Goal: Task Accomplishment & Management: Complete application form

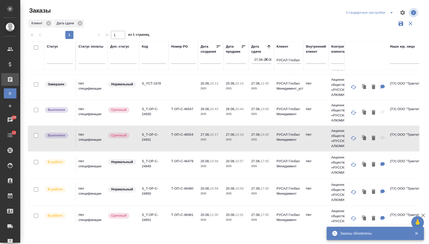
scroll to position [77, 0]
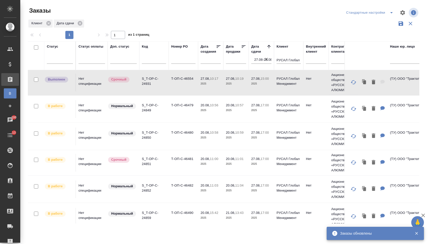
click at [81, 112] on td "Нет спецификации" at bounding box center [92, 109] width 32 height 18
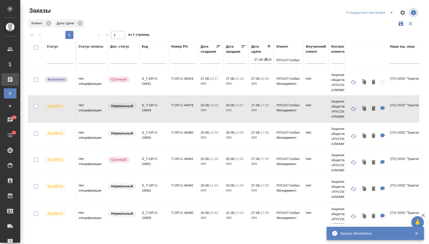
click at [81, 112] on td "Нет спецификации" at bounding box center [92, 109] width 32 height 18
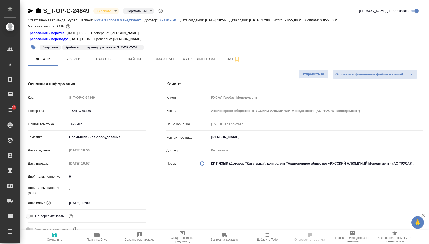
select select "RU"
type textarea "x"
type input "Авдеенко Кирилл"
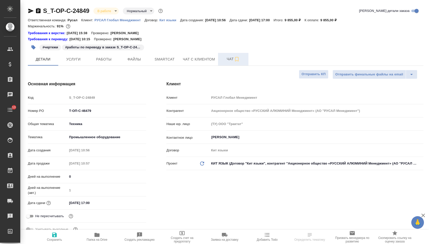
type input "[PERSON_NAME]"
type textarea "x"
click at [225, 62] on span "Чат" at bounding box center [233, 59] width 24 height 6
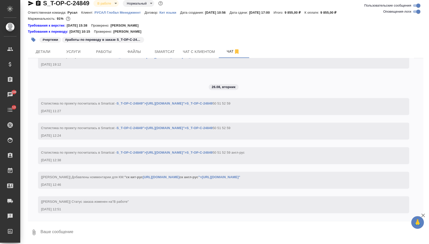
scroll to position [1407, 0]
click at [135, 54] on span "Файлы" at bounding box center [134, 52] width 24 height 6
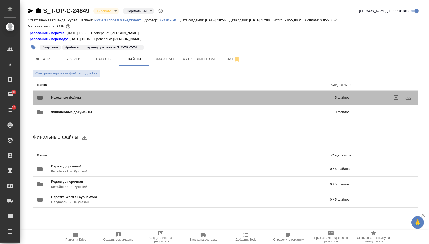
click at [120, 98] on span "Исходные файлы" at bounding box center [129, 97] width 157 height 5
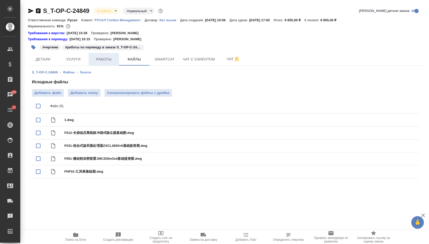
click at [97, 63] on span "Работы" at bounding box center [104, 59] width 24 height 6
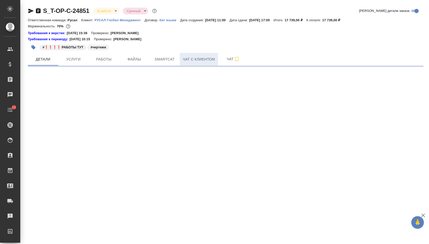
select select "RU"
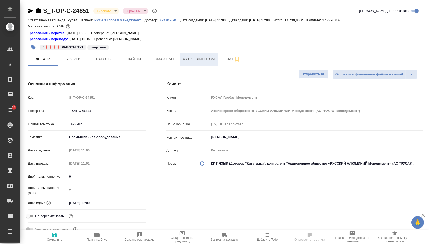
type textarea "x"
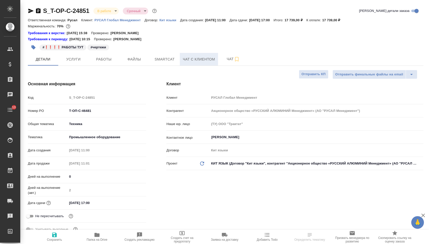
type textarea "x"
click at [131, 61] on span "Файлы" at bounding box center [134, 59] width 24 height 6
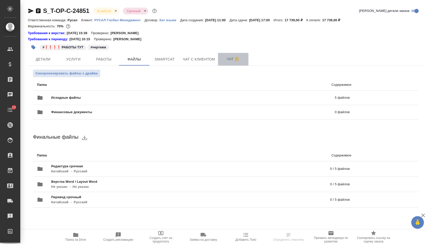
click at [223, 61] on span "Чат" at bounding box center [233, 59] width 24 height 6
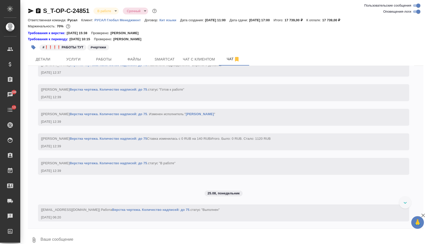
scroll to position [1133, 0]
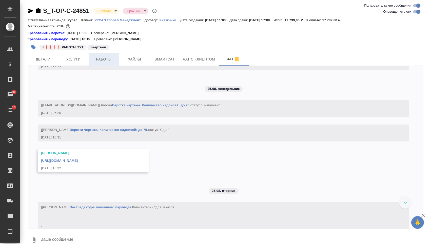
click at [107, 59] on span "Работы" at bounding box center [104, 59] width 24 height 6
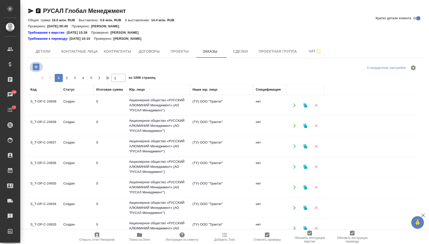
click at [37, 70] on icon "button" at bounding box center [36, 67] width 7 height 7
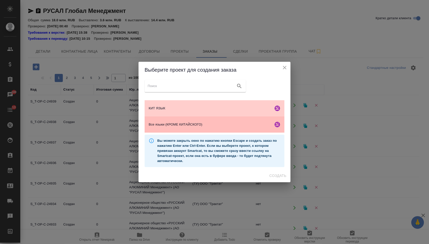
click at [193, 125] on span "Все языки (КРОМЕ КИТАЙСКОГО)" at bounding box center [210, 124] width 123 height 5
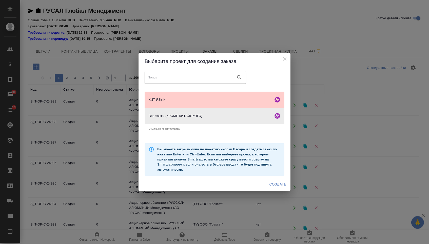
click at [275, 185] on span "Создать" at bounding box center [277, 184] width 17 height 6
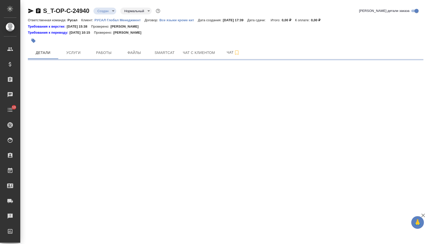
select select "RU"
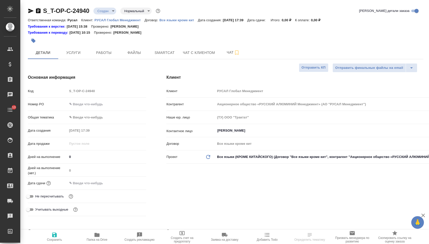
type textarea "x"
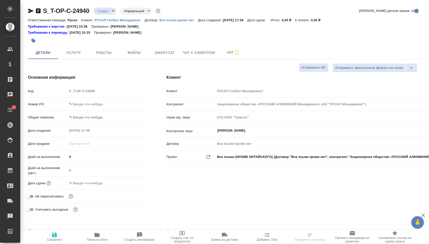
type textarea "x"
click at [122, 103] on input "text" at bounding box center [107, 103] width 78 height 7
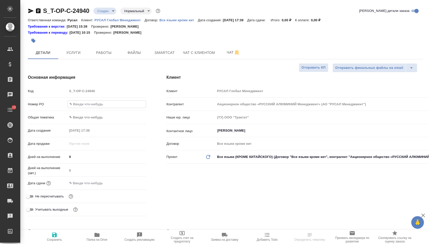
paste input "Т-ОП-С-46479 Т-ОП-С-46480 Т-ОП-С-46481 Т-ОП-С-46482 Т-ОП-С-46490"
type input "Т-ОП-С-46479 Т-ОП-С-46480 Т-ОП-С-46481 Т-ОП-С-46482 Т-ОП-С-46490"
type textarea "x"
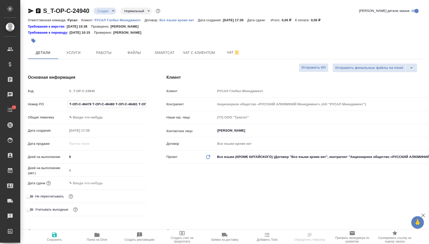
type textarea "x"
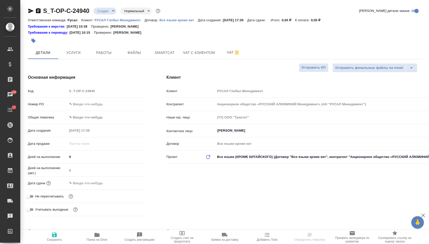
type textarea "x"
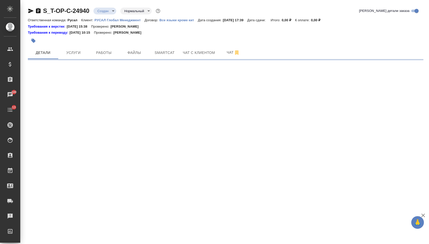
select select "RU"
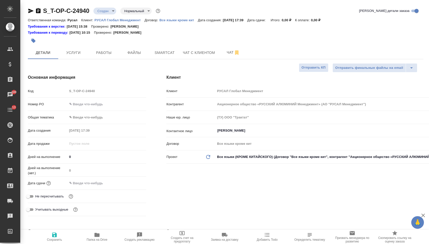
type textarea "x"
click at [88, 106] on input "text" at bounding box center [106, 103] width 79 height 7
paste input "Т-ОП-С-46560"
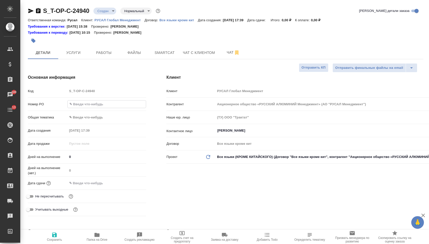
type input "Т-ОП-С-46560"
type textarea "x"
click at [97, 190] on hr at bounding box center [87, 190] width 118 height 0
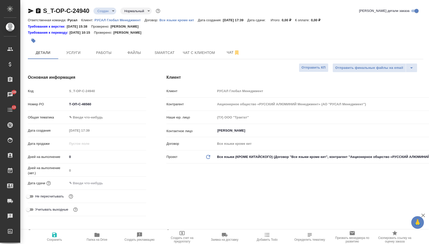
click at [71, 106] on input "Т-ОП-С-46560" at bounding box center [106, 103] width 79 height 7
type input "Т-ОП-С-46560"
type textarea "x"
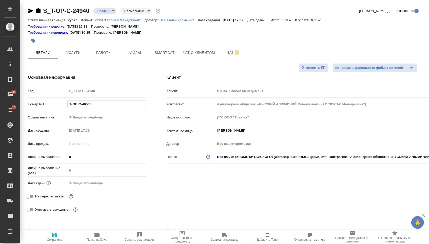
type input "Т-ОП-С-46560"
type textarea "x"
type input "Т-ОП-С-46560"
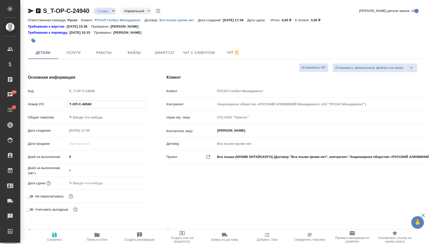
type textarea "x"
type input "Т-ОП-С-46560"
click at [84, 188] on div "Дата сдачи" at bounding box center [87, 183] width 118 height 9
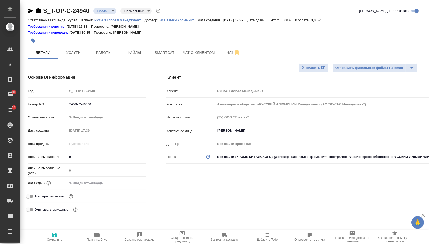
click at [89, 184] on input "text" at bounding box center [89, 182] width 44 height 7
click at [127, 186] on div at bounding box center [106, 183] width 79 height 8
click at [130, 186] on icon "button" at bounding box center [131, 183] width 6 height 6
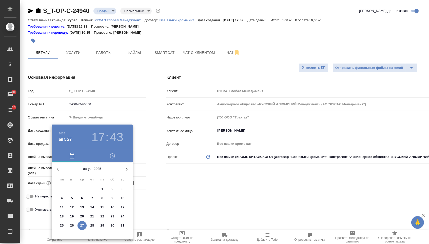
click at [93, 225] on p "28" at bounding box center [92, 225] width 4 height 5
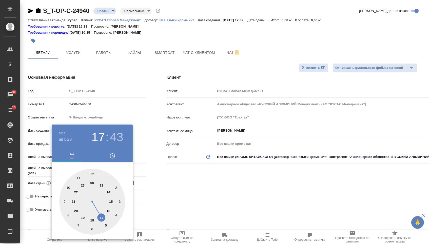
type input "[DATE] 17:43"
type textarea "x"
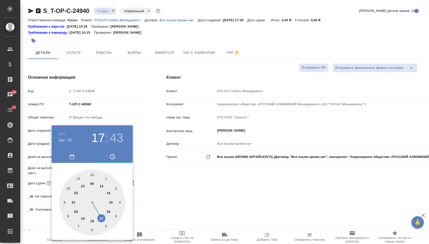
type textarea "x"
click at [106, 216] on div at bounding box center [92, 203] width 66 height 66
type input "[DATE] 16:43"
type textarea "x"
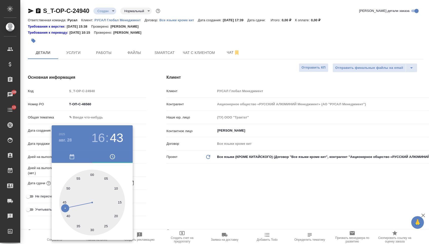
type textarea "x"
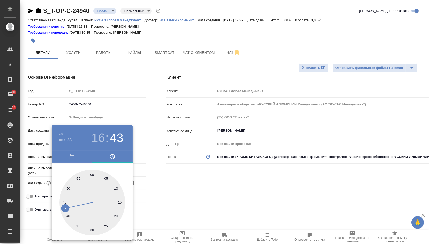
click at [92, 228] on div at bounding box center [92, 203] width 66 height 66
type input "[DATE] 16:30"
type textarea "x"
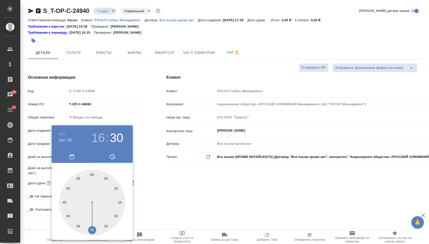
click at [138, 220] on div at bounding box center [214, 122] width 429 height 244
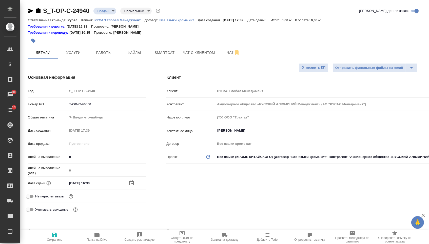
type textarea "x"
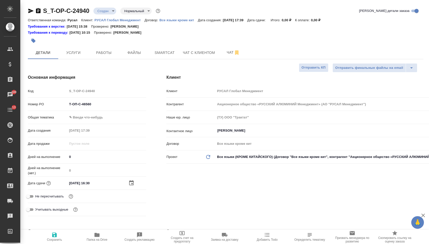
type textarea "x"
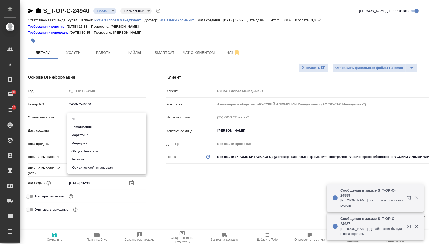
click at [102, 122] on body "🙏 .cls-1 fill:#fff; AWATERA [PERSON_NAME] Спецификации Заказы 100 Чаты 13 Todo …" at bounding box center [214, 122] width 429 height 244
type textarea "x"
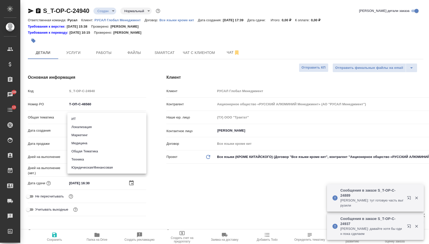
type textarea "x"
click at [85, 161] on li "Техника" at bounding box center [106, 159] width 79 height 8
type input "tech"
type textarea "x"
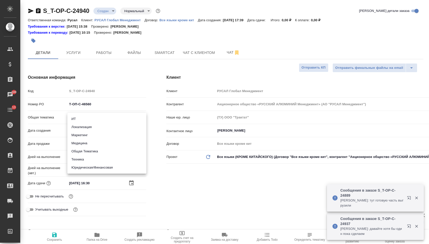
type textarea "x"
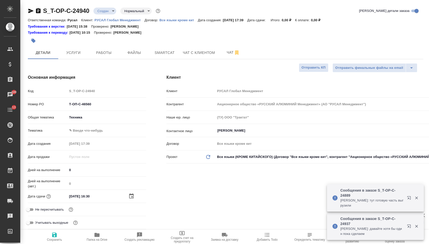
click at [83, 115] on body "🙏 .cls-1 fill:#fff; AWATERA [PERSON_NAME] Спецификации Заказы 100 Чаты 13 Todo …" at bounding box center [214, 122] width 429 height 244
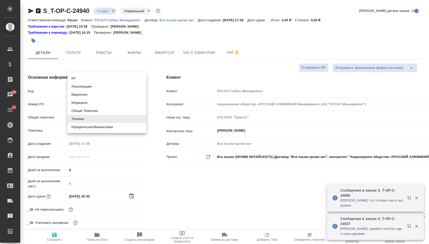
click at [84, 127] on li "Юридическая/Финансовая" at bounding box center [106, 127] width 79 height 8
type input "yr-fn"
type textarea "x"
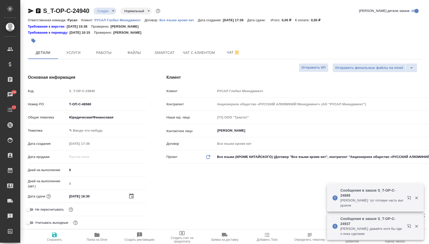
click at [85, 130] on body "🙏 .cls-1 fill:#fff; AWATERA [PERSON_NAME] Спецификации Заказы 100 Чаты 13 Todo …" at bounding box center [214, 122] width 429 height 244
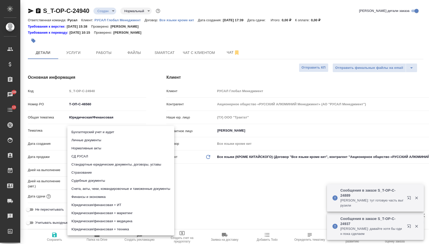
click at [86, 163] on li "Стандартные юридические документы, договоры, уставы" at bounding box center [120, 164] width 107 height 8
type textarea "x"
type input "5f647205b73bc97568ca66bf"
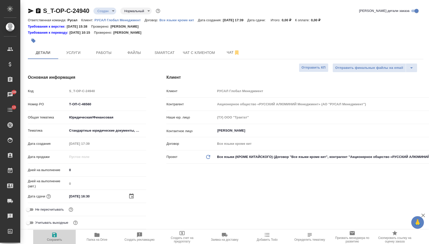
click at [49, 241] on span "Сохранить" at bounding box center [54, 240] width 15 height 4
type textarea "x"
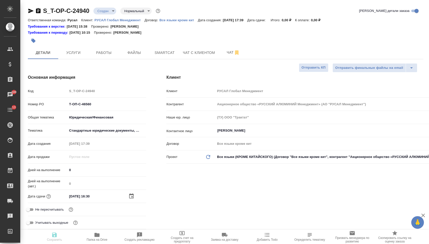
type textarea "x"
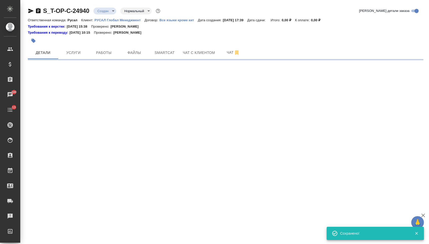
select select "RU"
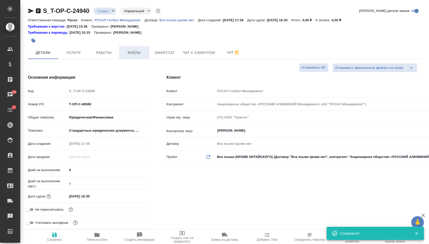
type textarea "x"
click at [140, 53] on span "Файлы" at bounding box center [134, 53] width 24 height 6
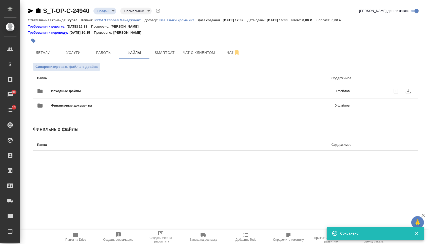
click at [63, 92] on span "Исходные файлы" at bounding box center [129, 91] width 157 height 5
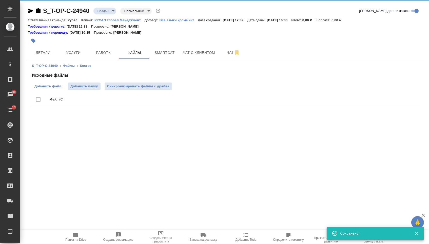
click at [46, 86] on span "Добавить файл" at bounding box center [47, 86] width 27 height 5
click at [0, 0] on input "Добавить файл" at bounding box center [0, 0] width 0 height 0
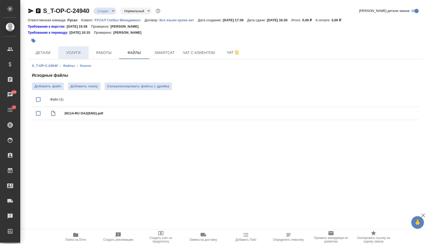
click at [75, 49] on button "Услуги" at bounding box center [73, 52] width 30 height 13
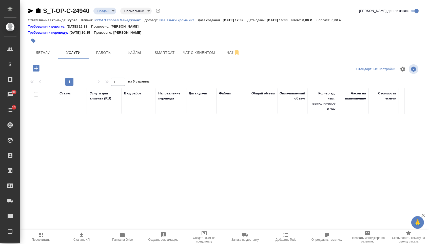
click at [35, 70] on icon "button" at bounding box center [36, 68] width 9 height 9
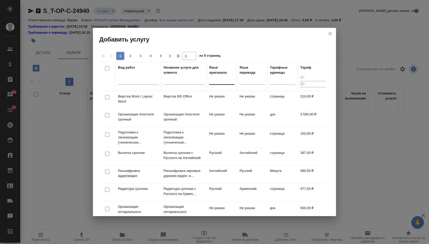
click at [214, 83] on div at bounding box center [221, 79] width 25 height 7
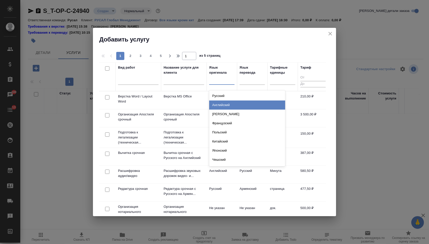
click at [215, 106] on div "Английский" at bounding box center [247, 104] width 76 height 9
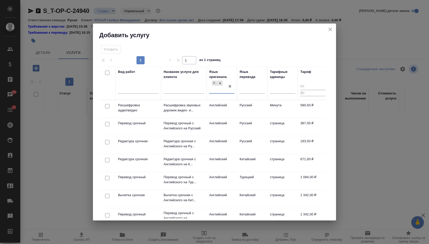
click at [263, 78] on div "Язык перевода" at bounding box center [251, 74] width 25 height 10
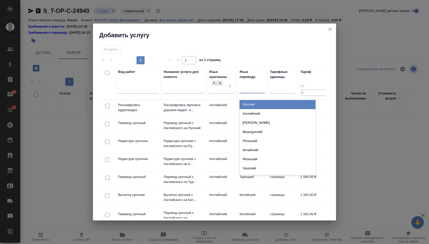
click at [254, 87] on div at bounding box center [251, 88] width 25 height 7
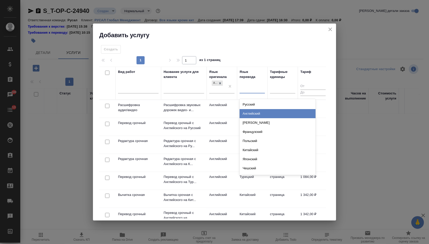
click at [246, 111] on div "Английский" at bounding box center [277, 113] width 76 height 9
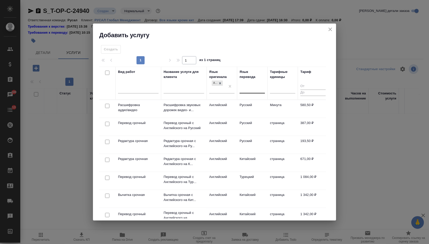
click at [254, 80] on div "Язык перевода" at bounding box center [251, 83] width 25 height 28
click at [249, 92] on div at bounding box center [251, 89] width 25 height 10
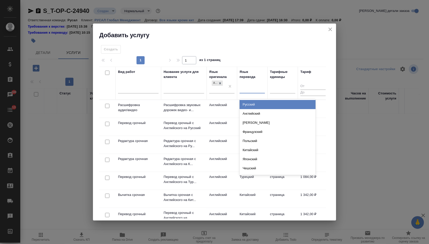
click at [249, 107] on div "Русский" at bounding box center [277, 104] width 76 height 9
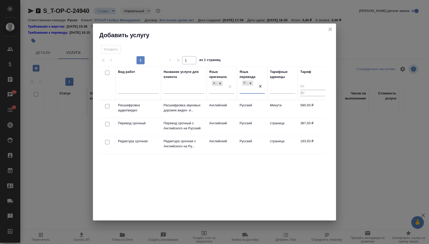
click at [107, 126] on input "checkbox" at bounding box center [107, 124] width 4 height 4
checkbox input "true"
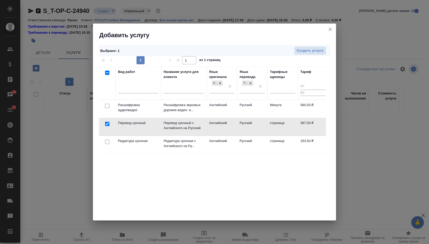
click at [107, 144] on div at bounding box center [107, 141] width 11 height 7
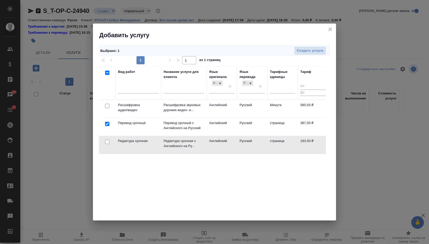
click at [107, 144] on input "checkbox" at bounding box center [107, 142] width 4 height 4
checkbox input "true"
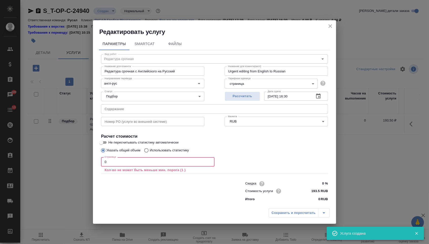
click at [152, 159] on input "0" at bounding box center [157, 161] width 113 height 9
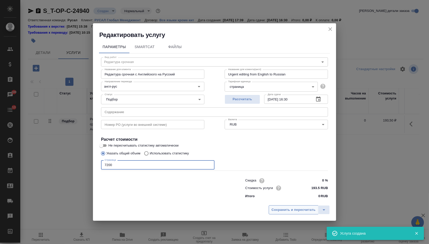
type input "7200"
click at [274, 213] on span "Сохранить и пересчитать" at bounding box center [293, 210] width 44 height 6
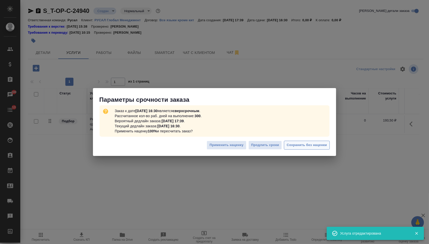
click at [293, 148] on button "Сохранить без наценки" at bounding box center [307, 145] width 46 height 9
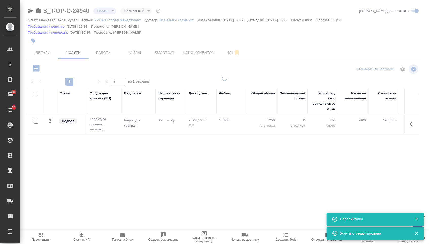
type input "urgent"
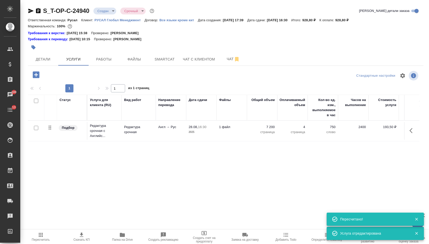
click at [39, 70] on div "S_T-OP-C-24940 Создан new Срочный urgent Кратко детали заказа Ответственная ком…" at bounding box center [225, 108] width 401 height 216
click at [39, 74] on icon "button" at bounding box center [36, 74] width 7 height 7
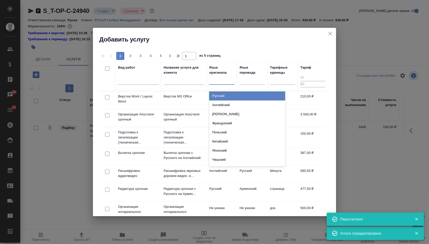
drag, startPoint x: 230, startPoint y: 80, endPoint x: 229, endPoint y: 94, distance: 13.4
click at [230, 80] on div at bounding box center [221, 79] width 25 height 7
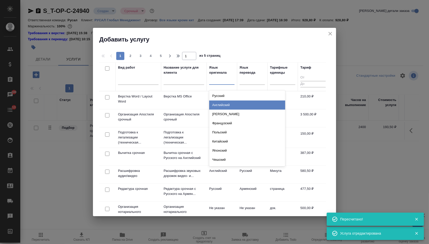
click at [232, 100] on div "Английский" at bounding box center [247, 104] width 76 height 9
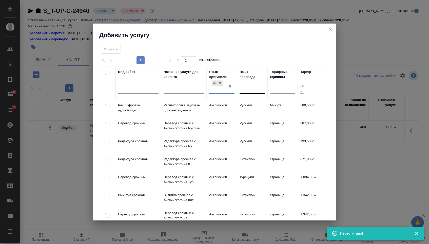
click at [251, 90] on div at bounding box center [251, 88] width 25 height 7
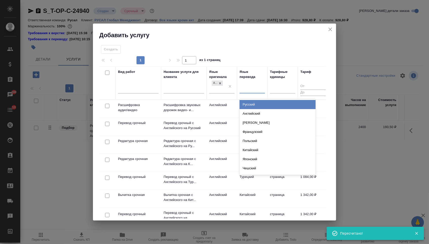
click at [251, 99] on div "Русский Английский Немецкий Французский Польский Китайский Японский Чешский Сер…" at bounding box center [277, 137] width 76 height 76
click at [251, 101] on div "Русский" at bounding box center [277, 104] width 76 height 9
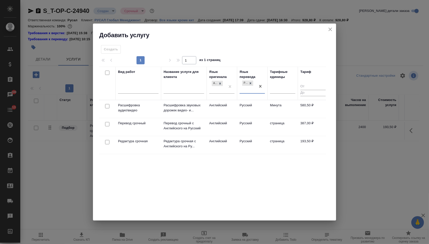
click at [139, 124] on p "Перевод срочный" at bounding box center [138, 123] width 41 height 5
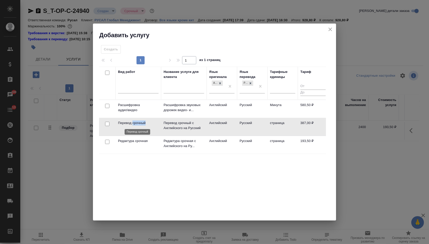
click at [139, 124] on p "Перевод срочный" at bounding box center [138, 122] width 41 height 5
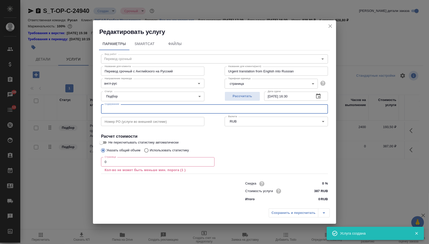
click at [126, 109] on input "text" at bounding box center [214, 108] width 227 height 9
paste input "26114-RU OA2(ENG)"
type input "26114-RU OA2(ENG)"
drag, startPoint x: 112, startPoint y: 165, endPoint x: 112, endPoint y: 162, distance: 2.8
click at [112, 165] on input "0" at bounding box center [157, 161] width 113 height 9
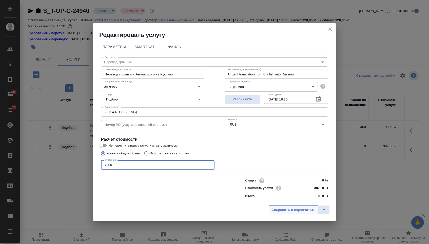
type input "7200"
click at [301, 209] on span "Сохранить и пересчитать" at bounding box center [293, 210] width 44 height 6
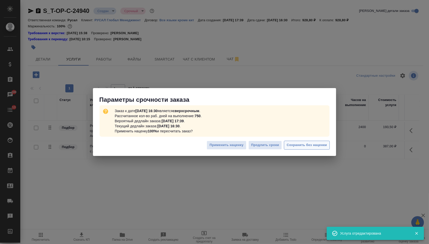
click at [296, 143] on span "Сохранить без наценки" at bounding box center [307, 145] width 40 height 6
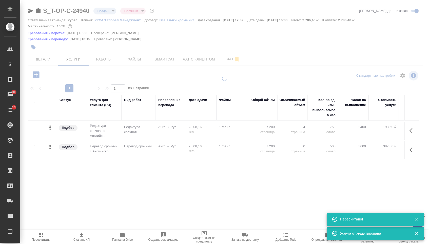
click at [41, 75] on icon "button" at bounding box center [36, 74] width 9 height 9
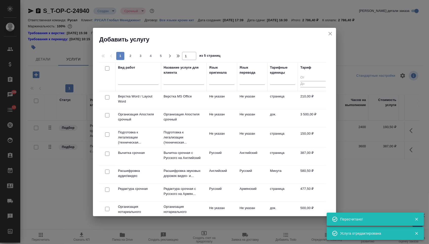
click at [114, 99] on td at bounding box center [107, 100] width 16 height 18
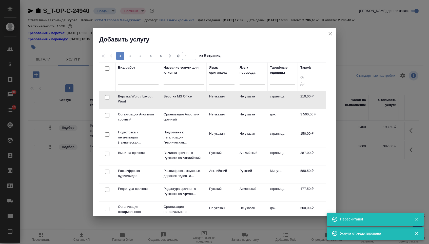
click at [114, 98] on td at bounding box center [107, 100] width 16 height 18
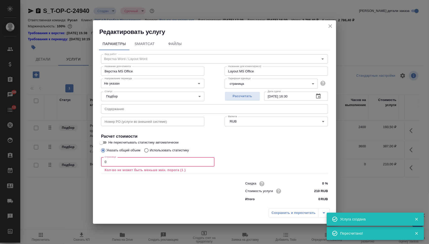
drag, startPoint x: 110, startPoint y: 165, endPoint x: 95, endPoint y: 165, distance: 15.4
click at [95, 165] on div "Параметры SmartCat Файлы Вид работ Верстка Word / Layout Word Вид работ Названи…" at bounding box center [214, 121] width 243 height 170
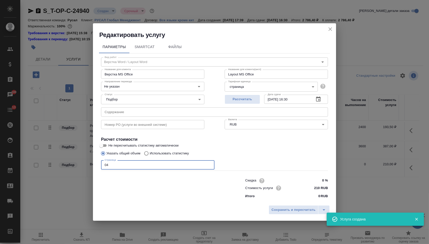
type input "0"
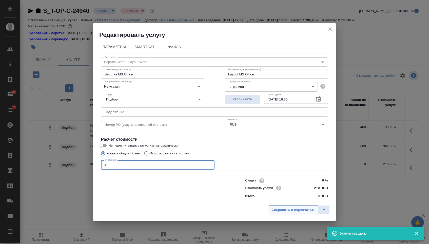
type input "4"
click at [281, 213] on span "Сохранить и пересчитать" at bounding box center [293, 210] width 44 height 6
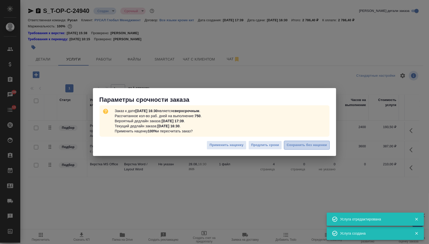
click at [313, 148] on span "Сохранить без наценки" at bounding box center [307, 145] width 40 height 6
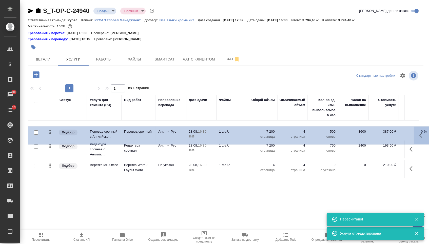
drag, startPoint x: 50, startPoint y: 153, endPoint x: 49, endPoint y: 119, distance: 33.7
click at [49, 119] on table "Статус Услуга для клиента (RU) Вид работ Направление перевода Дата сдачи Файлы …" at bounding box center [266, 136] width 477 height 83
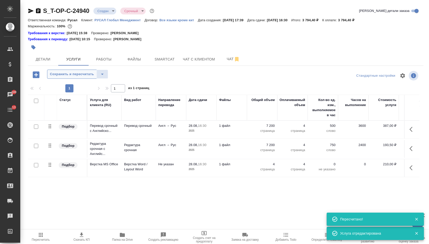
click at [82, 79] on button "Сохранить и пересчитать" at bounding box center [72, 74] width 50 height 9
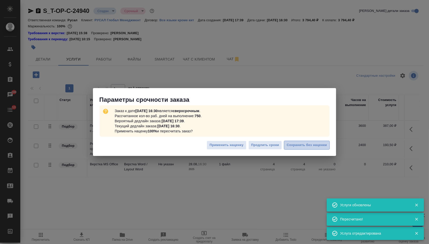
click at [323, 145] on span "Сохранить без наценки" at bounding box center [307, 145] width 40 height 6
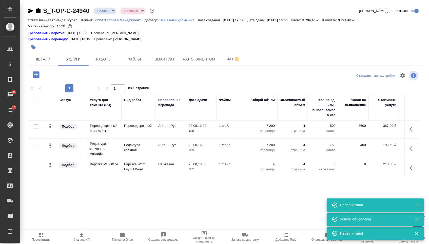
click at [110, 13] on body "🙏 .cls-1 fill:#fff; AWATERA [PERSON_NAME] Спецификации Заказы 100 Чаты 13 Todo …" at bounding box center [214, 122] width 429 height 244
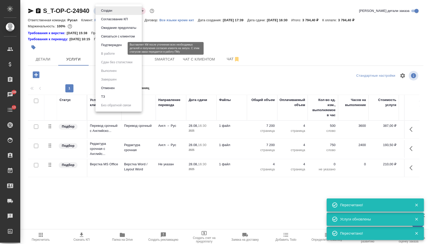
click at [112, 48] on button "Подтвержден" at bounding box center [111, 45] width 24 height 6
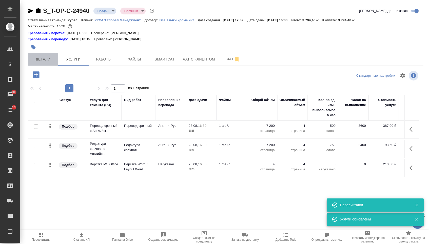
click at [40, 55] on button "Детали" at bounding box center [43, 59] width 30 height 13
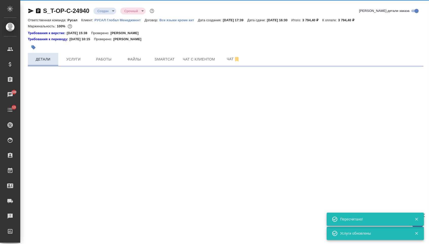
select select "RU"
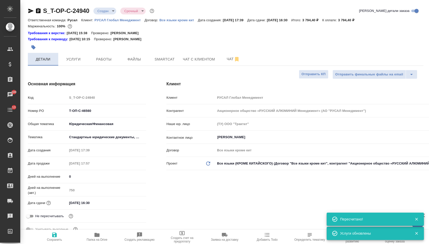
type textarea "x"
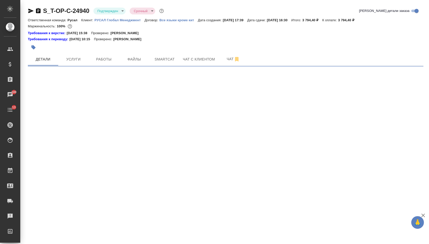
select select "RU"
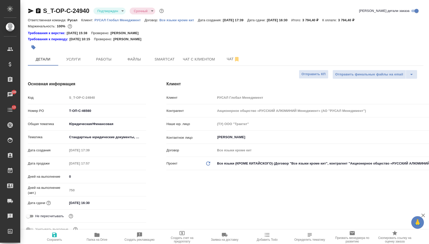
type textarea "x"
drag, startPoint x: 93, startPoint y: 108, endPoint x: 96, endPoint y: 112, distance: 4.2
click at [96, 112] on div "Код S_T-OP-C-24940 Номер PO Т-ОП-С-46560 Общая тематика Юридическая/Финансовая …" at bounding box center [87, 165] width 118 height 145
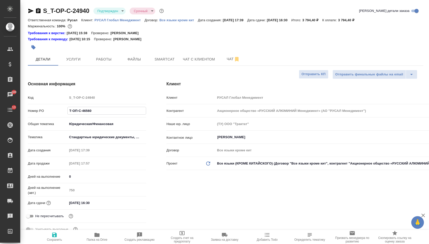
click at [96, 114] on input "Т-ОП-С-46560" at bounding box center [107, 110] width 78 height 7
click at [96, 113] on input "Т-ОП-С-46560" at bounding box center [107, 110] width 78 height 7
drag, startPoint x: 96, startPoint y: 111, endPoint x: 54, endPoint y: 110, distance: 42.3
click at [54, 110] on div "Номер PO Т-ОП-С-46560" at bounding box center [87, 110] width 118 height 9
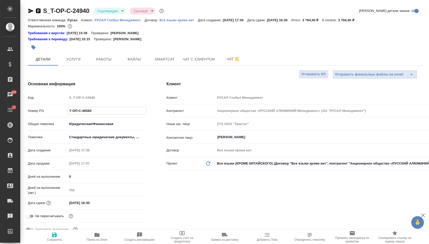
type textarea "x"
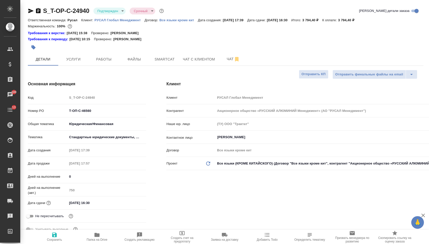
type textarea "x"
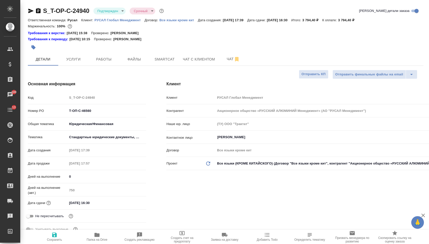
type textarea "x"
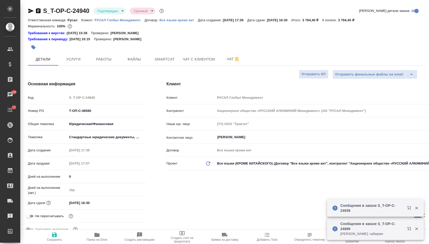
type textarea "x"
